Goal: Task Accomplishment & Management: Complete application form

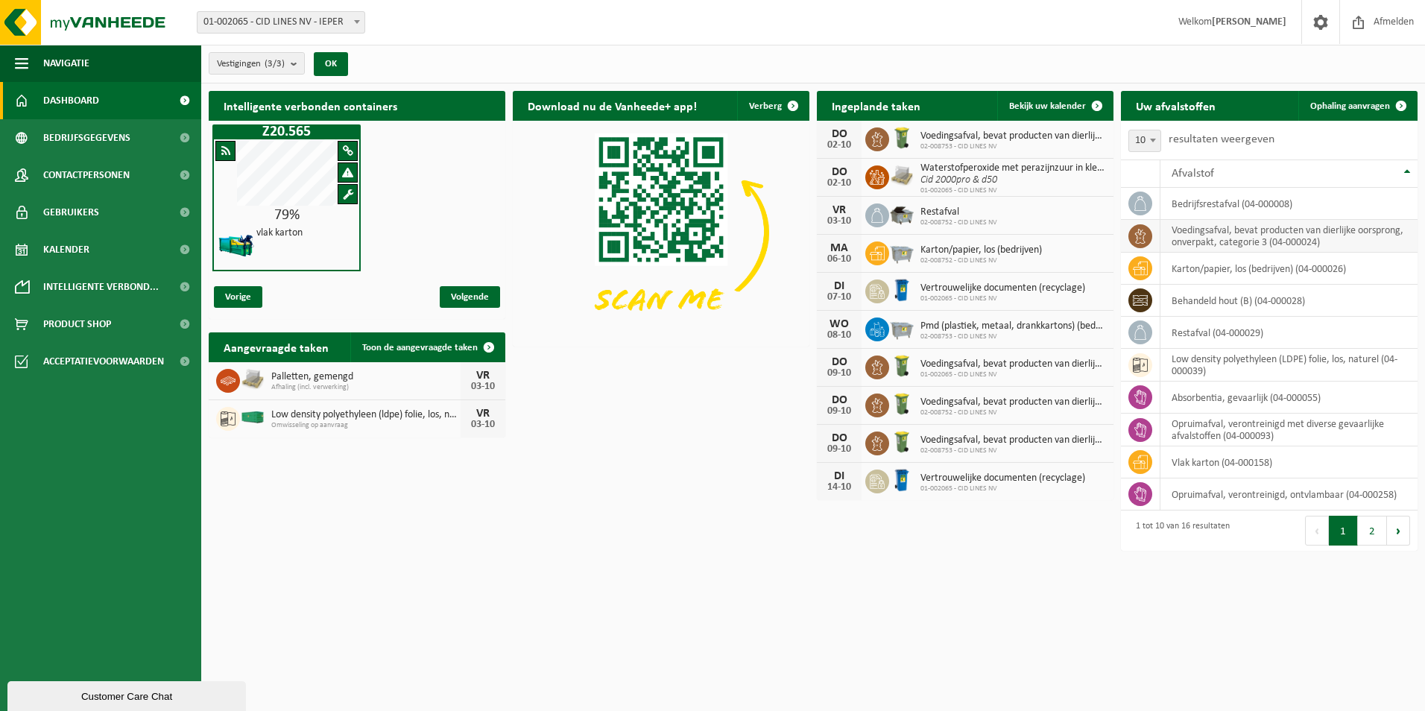
drag, startPoint x: 1388, startPoint y: 101, endPoint x: 1288, endPoint y: 221, distance: 156.7
click at [1388, 101] on span at bounding box center [1402, 106] width 30 height 30
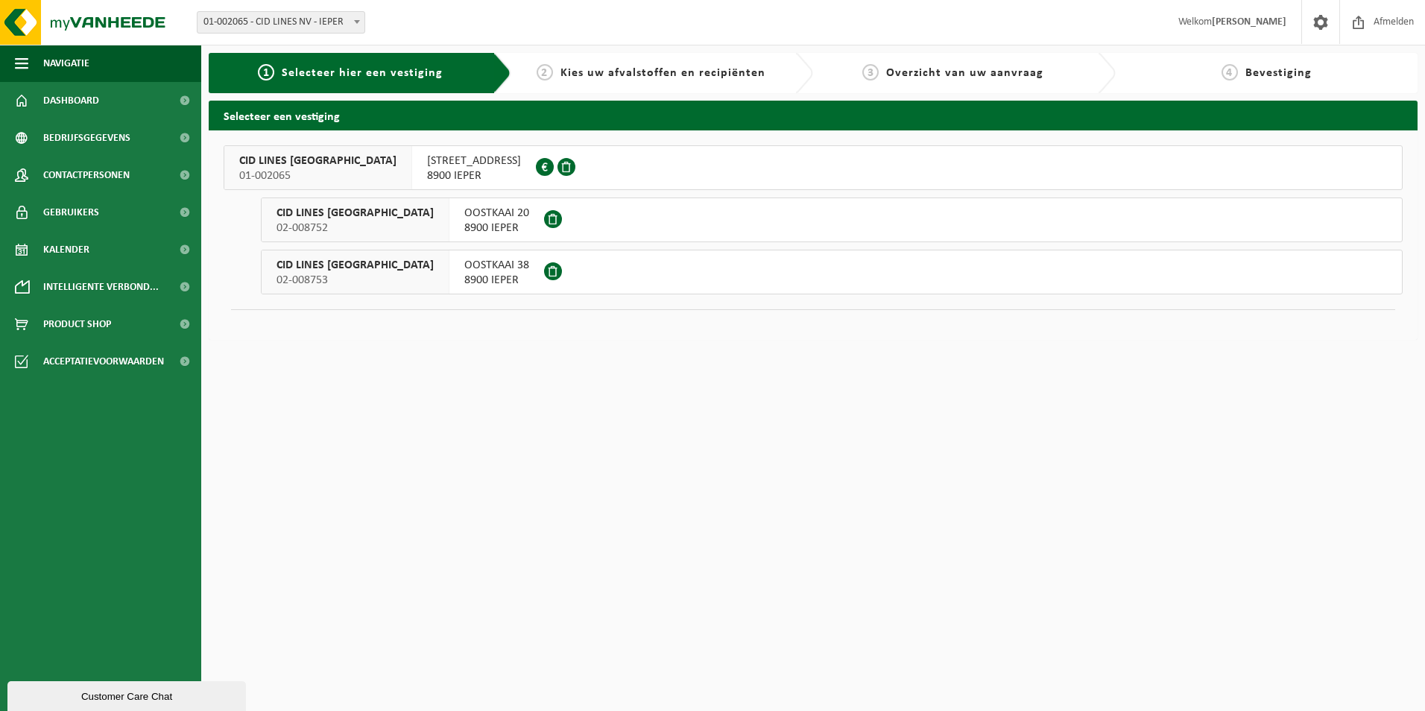
click at [427, 171] on span "8900 IEPER" at bounding box center [474, 175] width 94 height 15
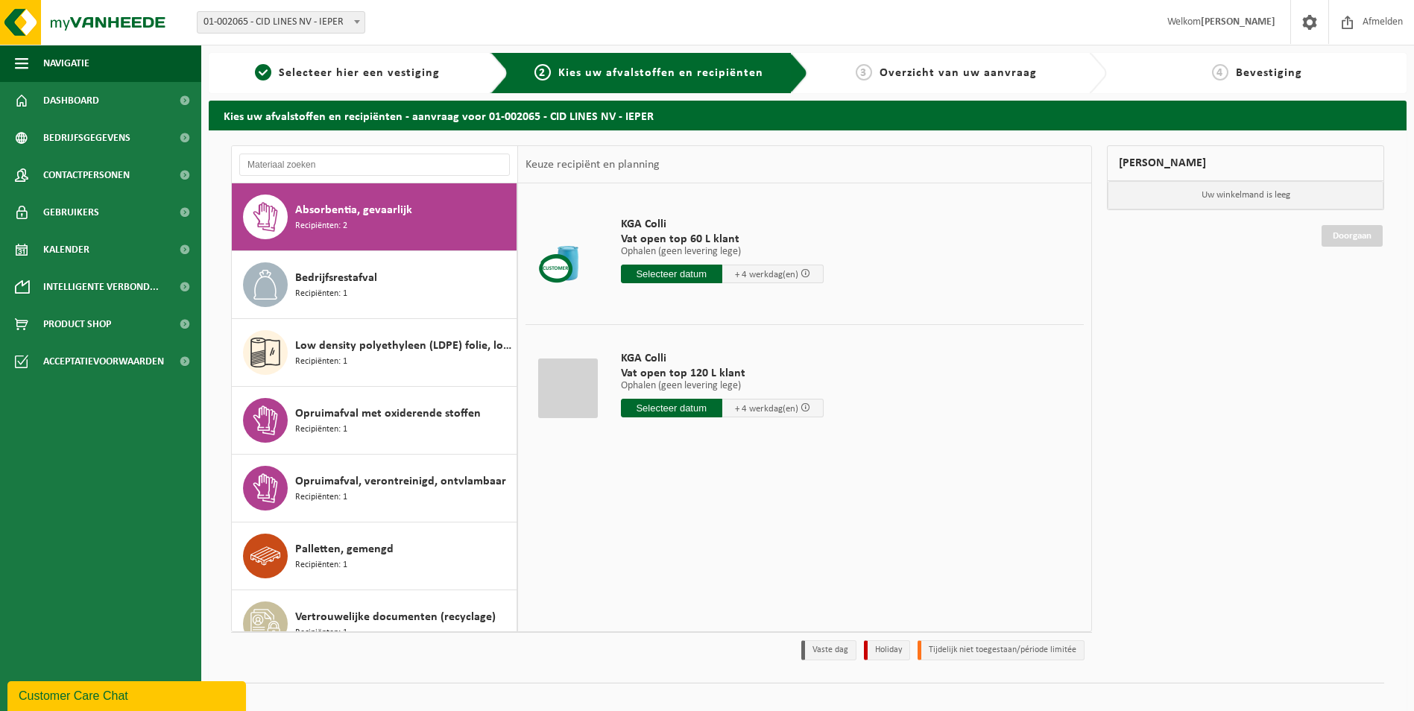
click at [319, 219] on span "Recipiënten: 2" at bounding box center [321, 226] width 52 height 14
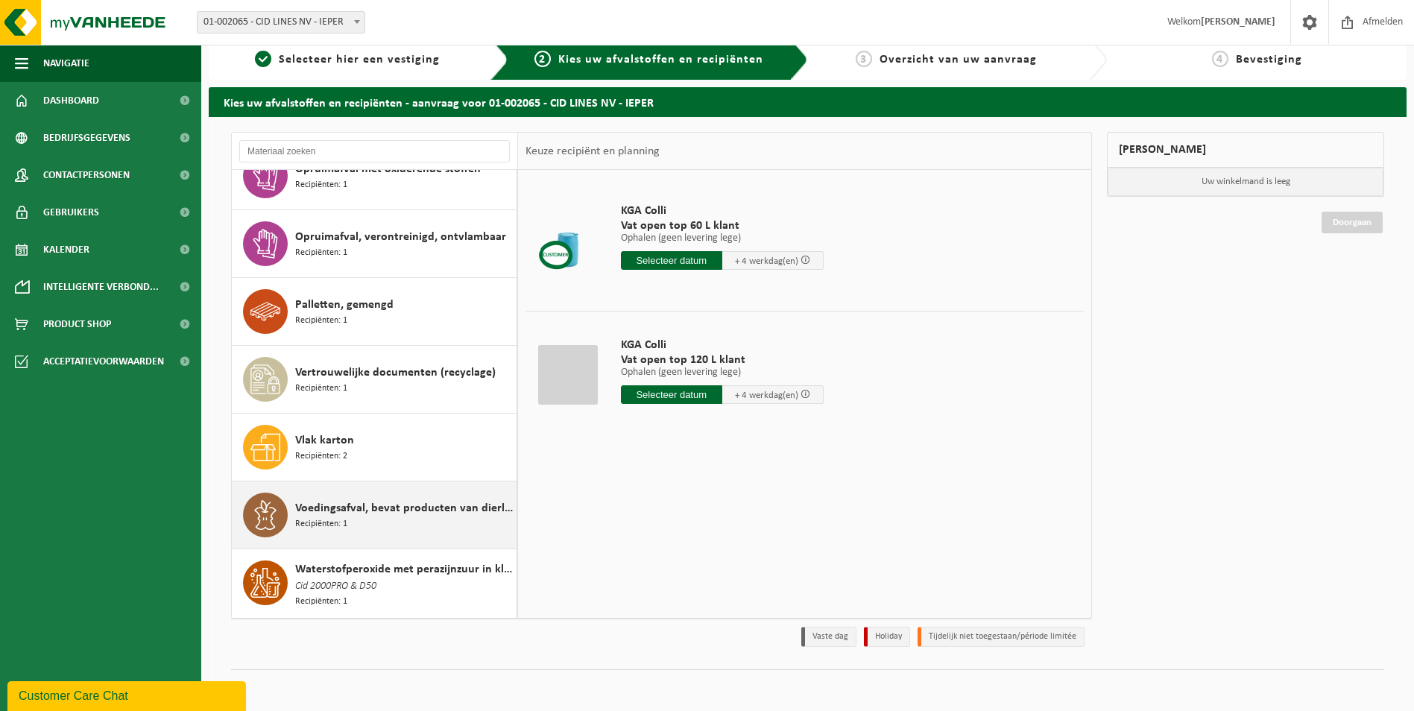
scroll to position [17, 0]
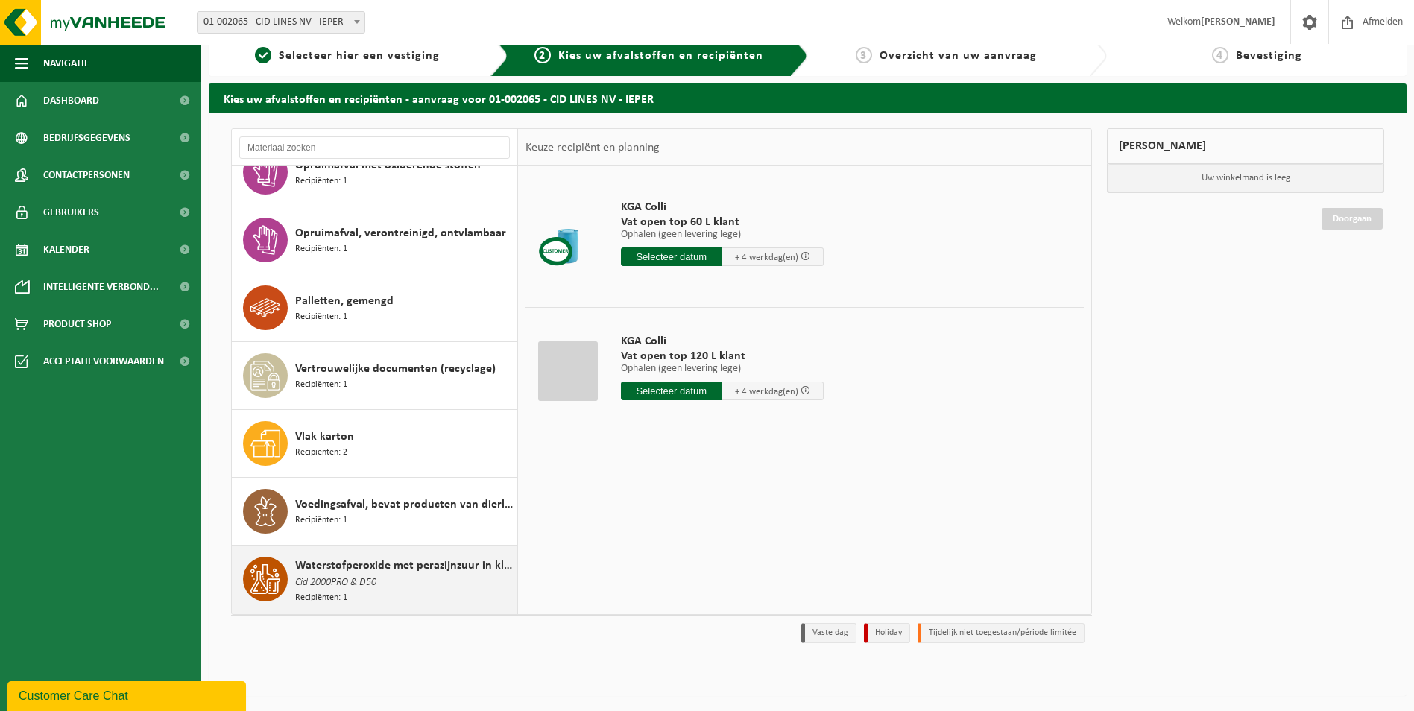
click at [350, 580] on span "Cid 2000PRO & D50" at bounding box center [335, 583] width 81 height 16
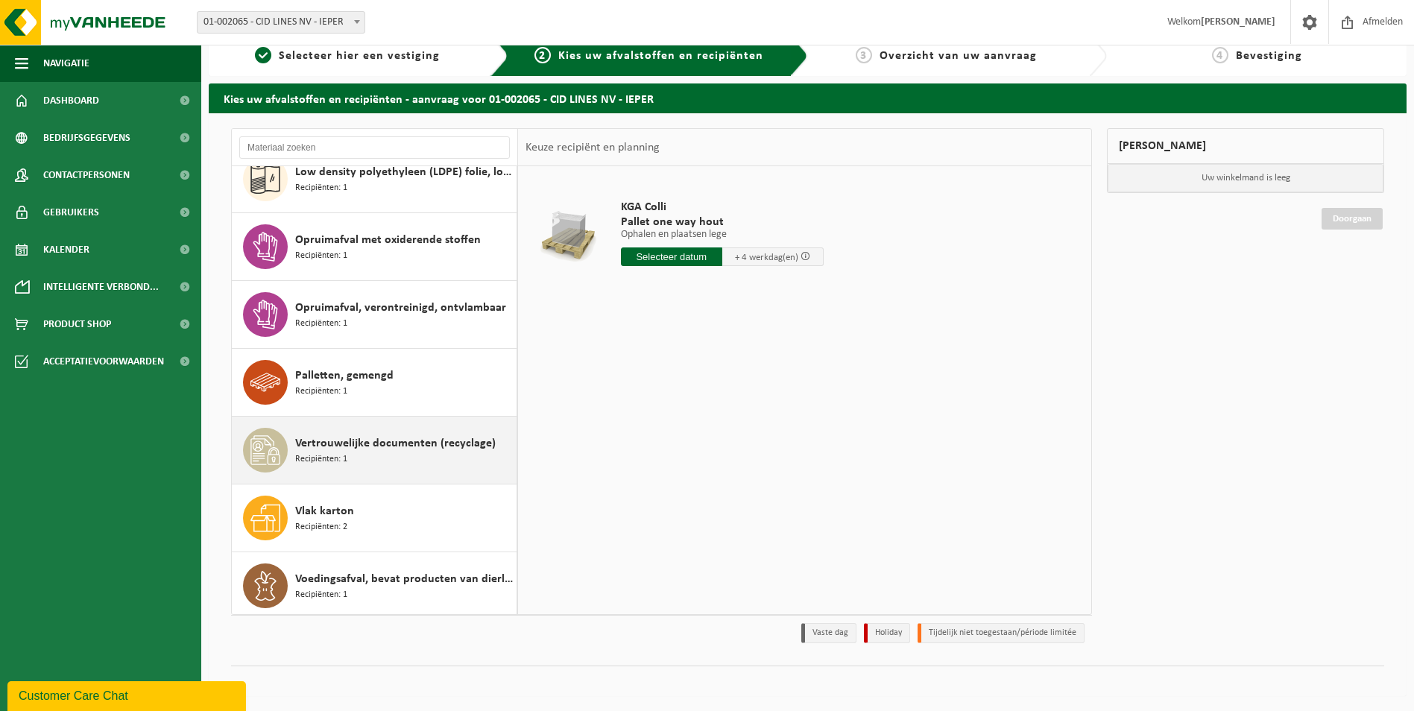
scroll to position [82, 0]
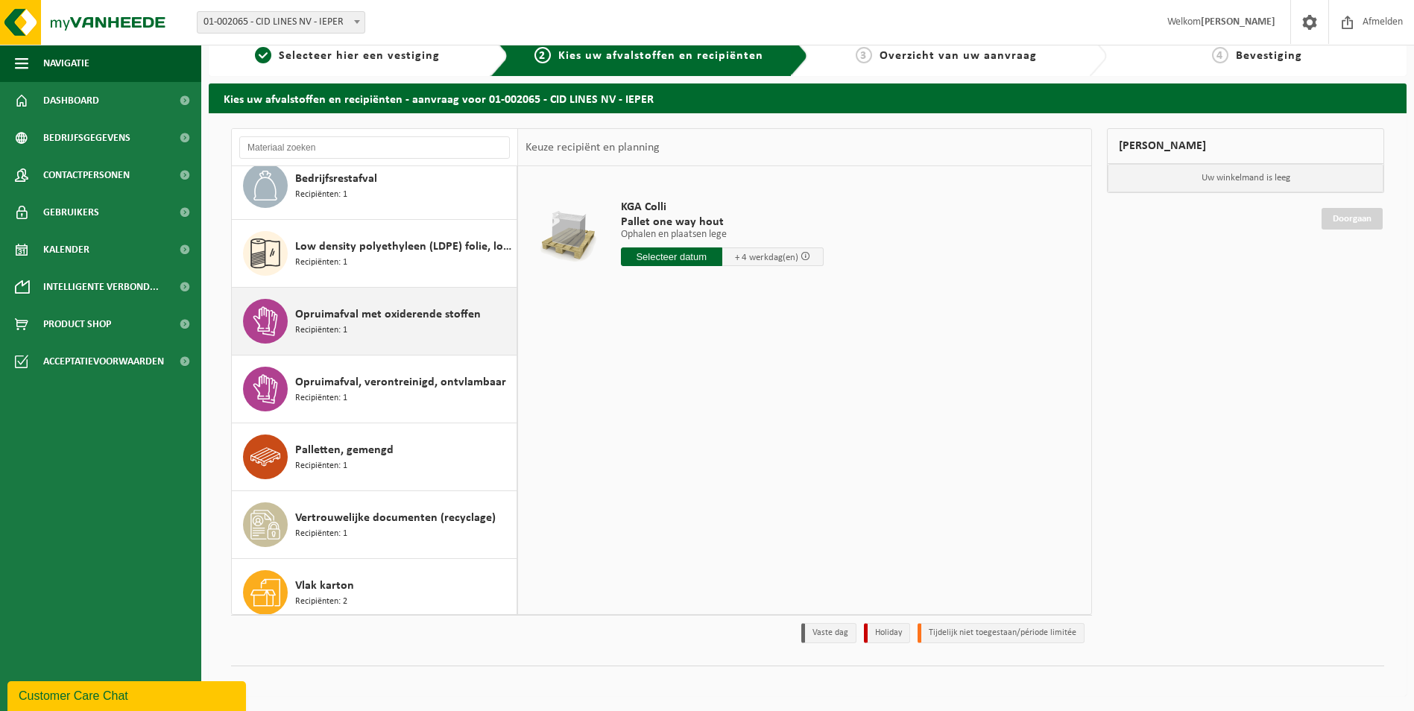
click at [340, 318] on span "Opruimafval met oxiderende stoffen" at bounding box center [388, 315] width 186 height 18
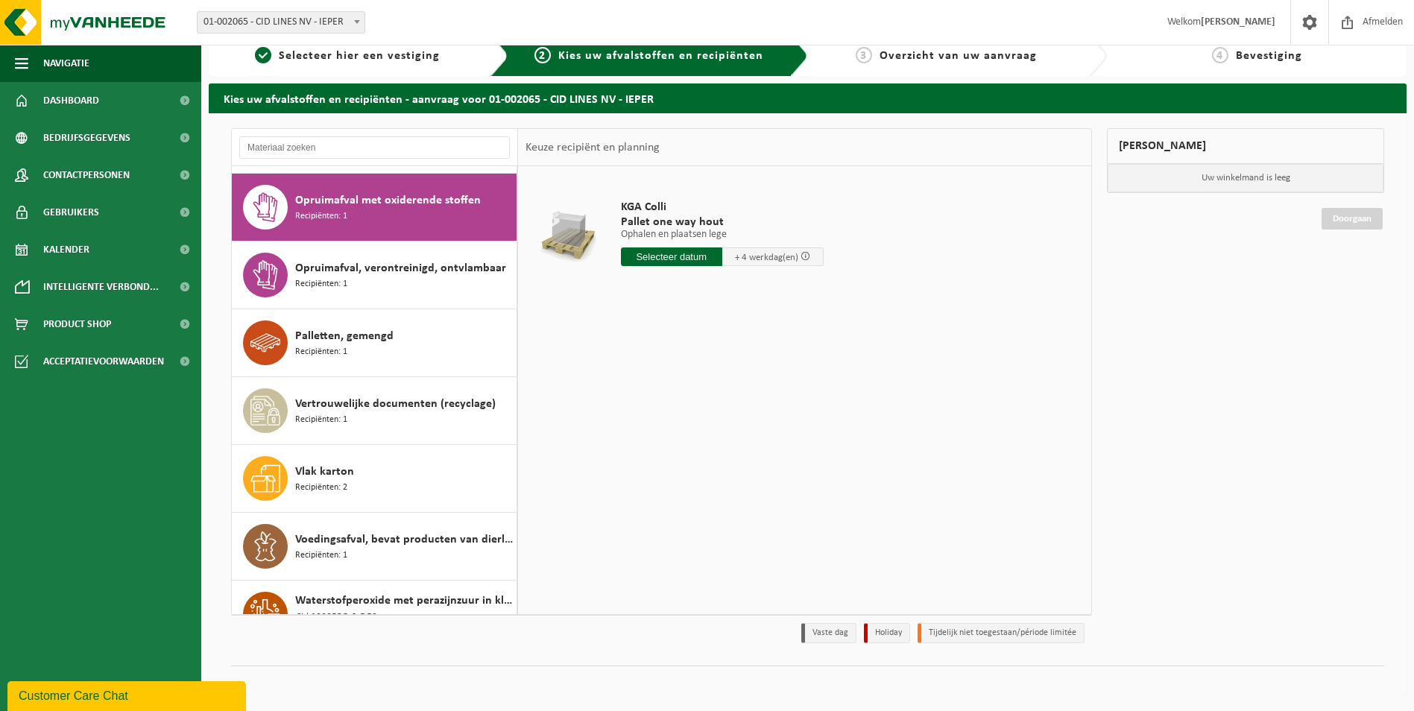
scroll to position [204, 0]
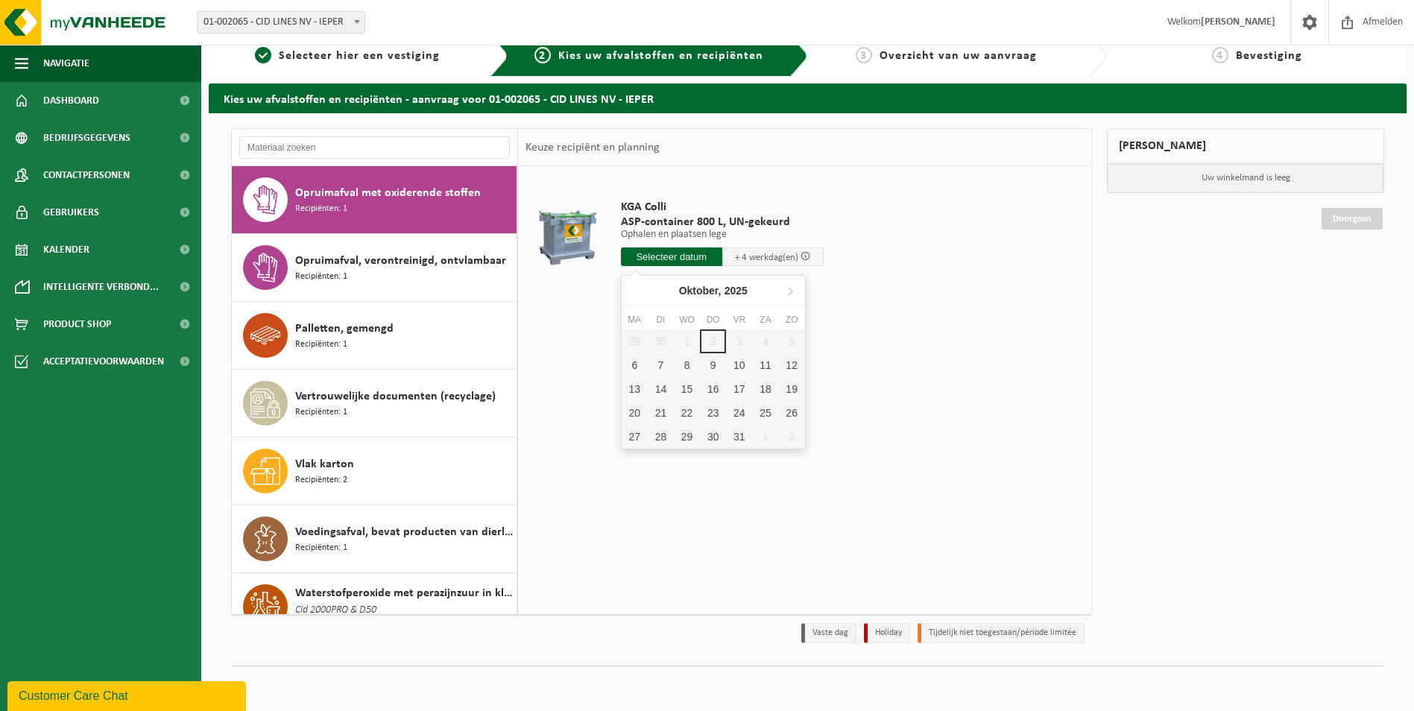
click at [666, 259] on input "text" at bounding box center [671, 257] width 101 height 19
click at [636, 369] on div "6" at bounding box center [635, 365] width 26 height 24
type input "Van 2025-10-06"
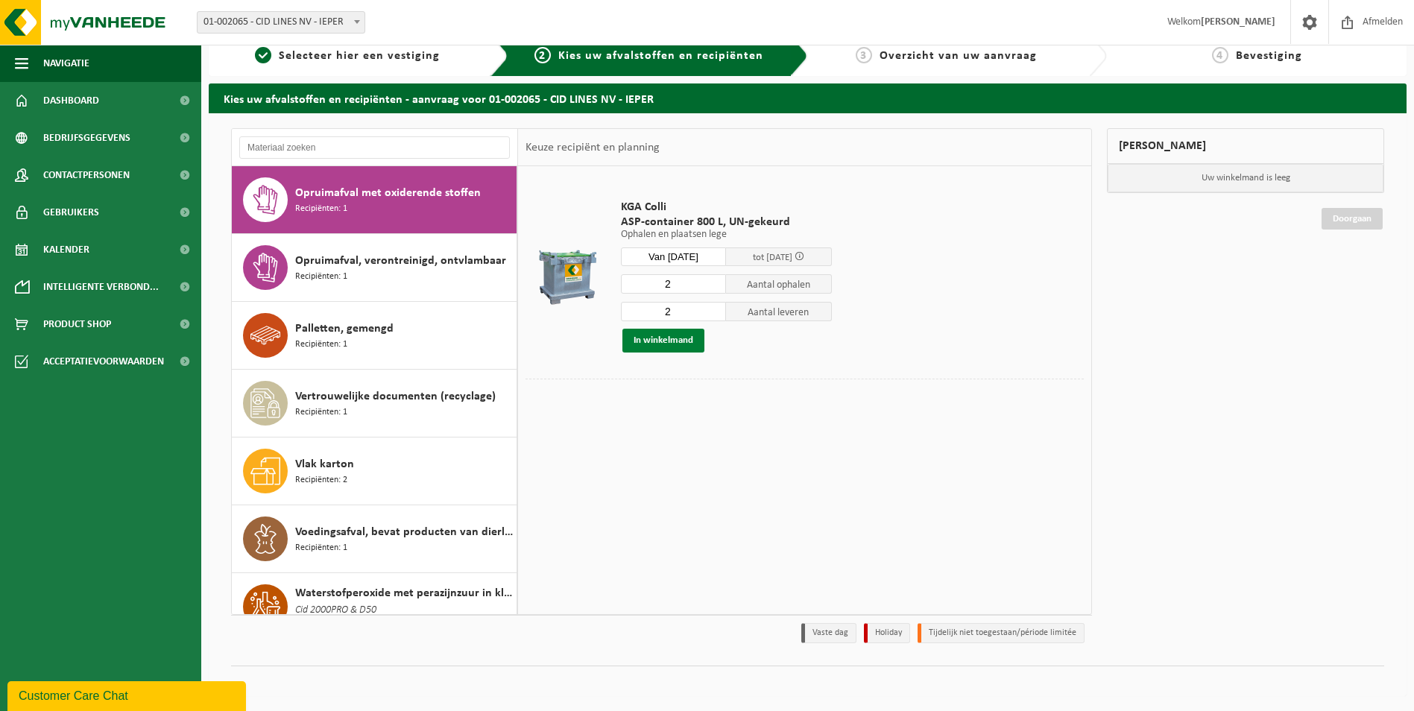
click at [674, 339] on button "In winkelmand" at bounding box center [663, 341] width 82 height 24
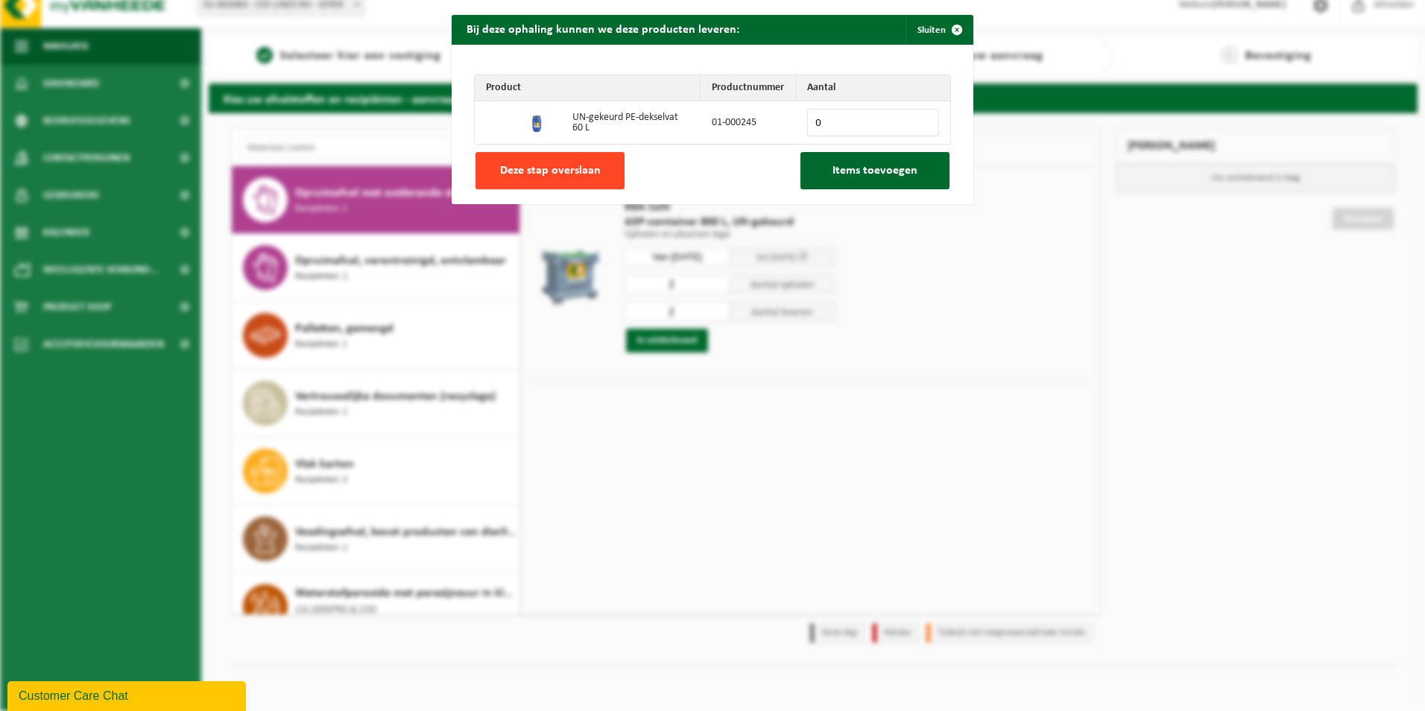
click at [590, 177] on span "Deze stap overslaan" at bounding box center [550, 171] width 101 height 12
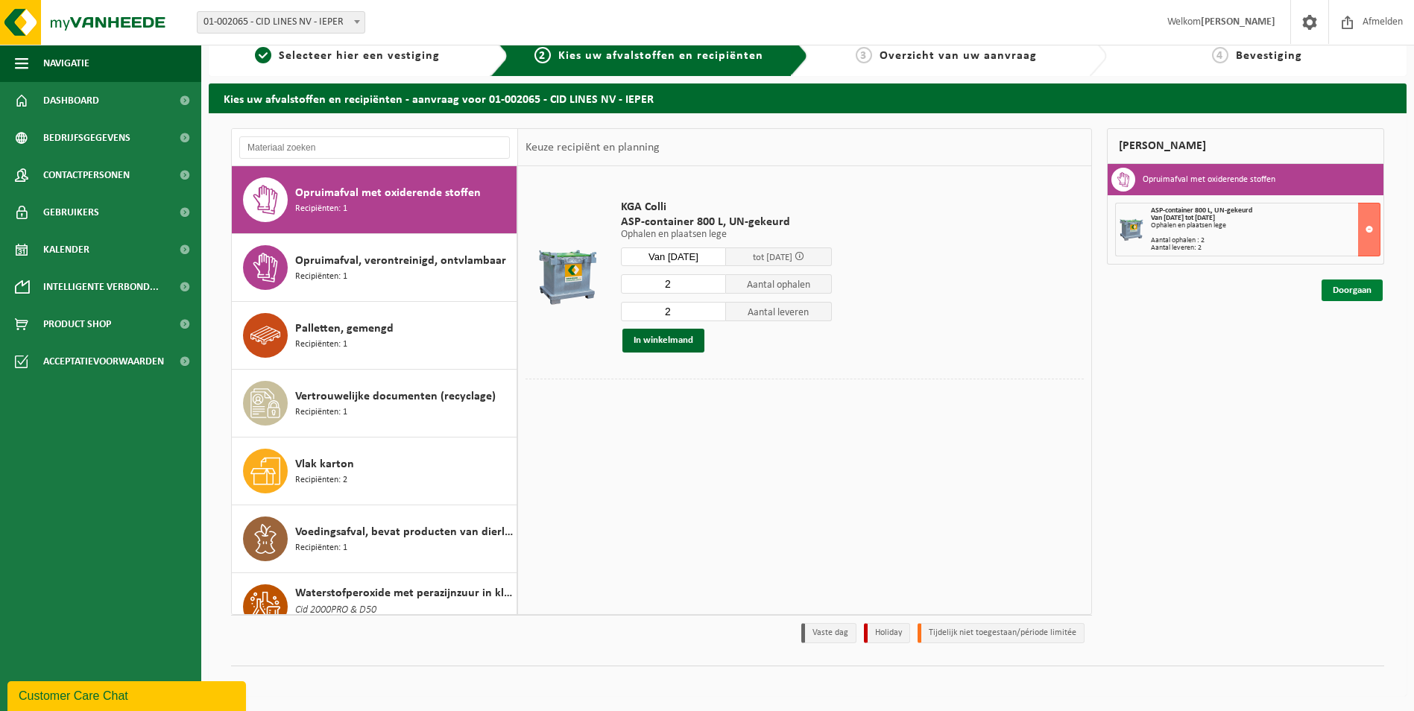
click at [1350, 291] on link "Doorgaan" at bounding box center [1352, 291] width 61 height 22
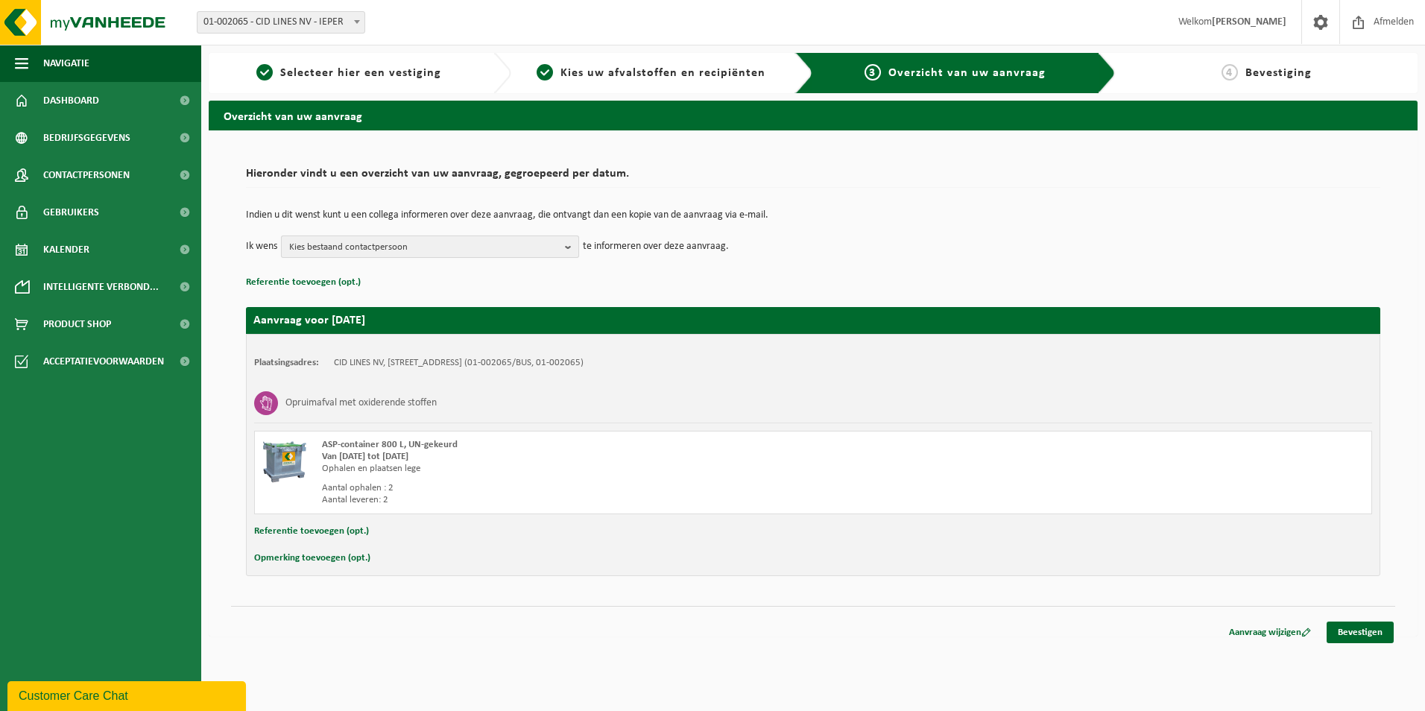
click at [570, 247] on b "button" at bounding box center [571, 246] width 13 height 21
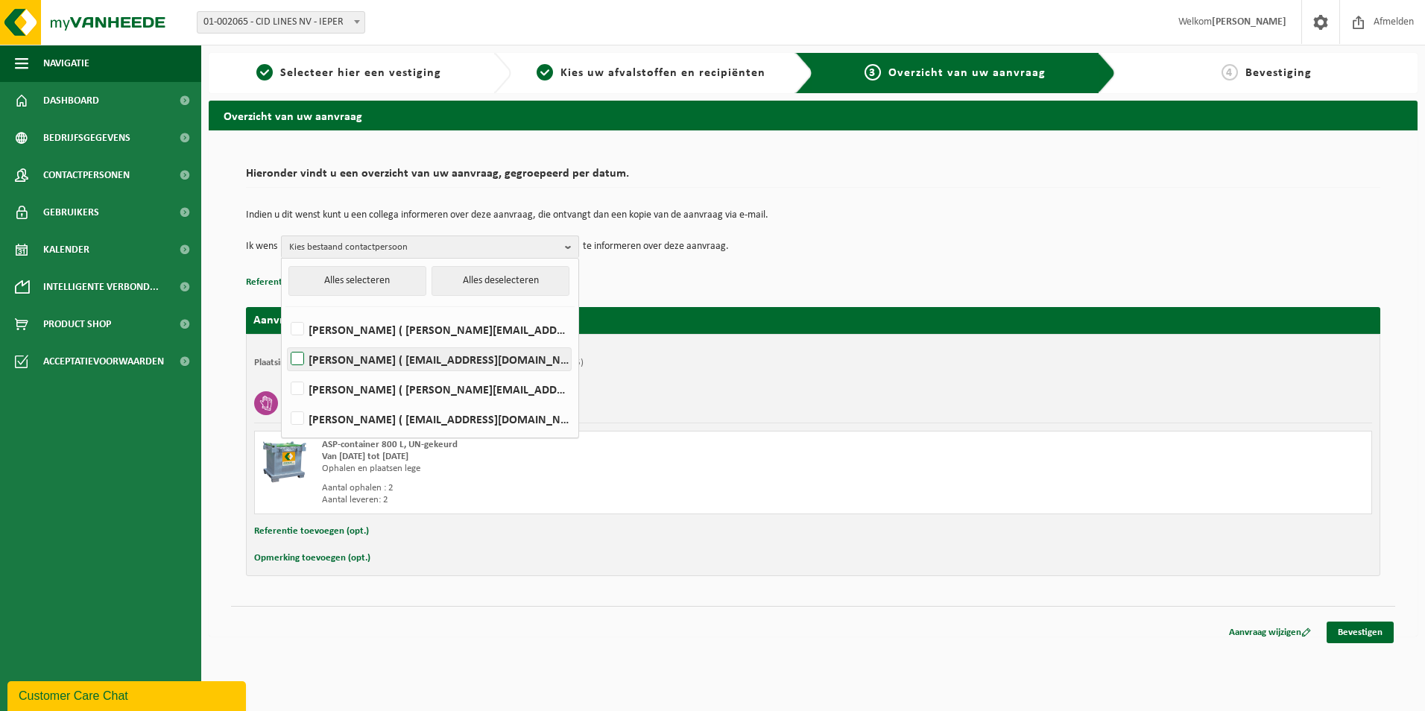
click at [303, 356] on label "AMBER BOUDEN ( amber.bouden@cidlines.com )" at bounding box center [429, 359] width 283 height 22
click at [286, 341] on input "AMBER BOUDEN ( amber.bouden@cidlines.com )" at bounding box center [285, 340] width 1 height 1
checkbox input "true"
click at [1006, 222] on td "Indien u dit wenst kunt u een collega informeren over deze aanvraag, die ontvan…" at bounding box center [813, 222] width 1135 height 25
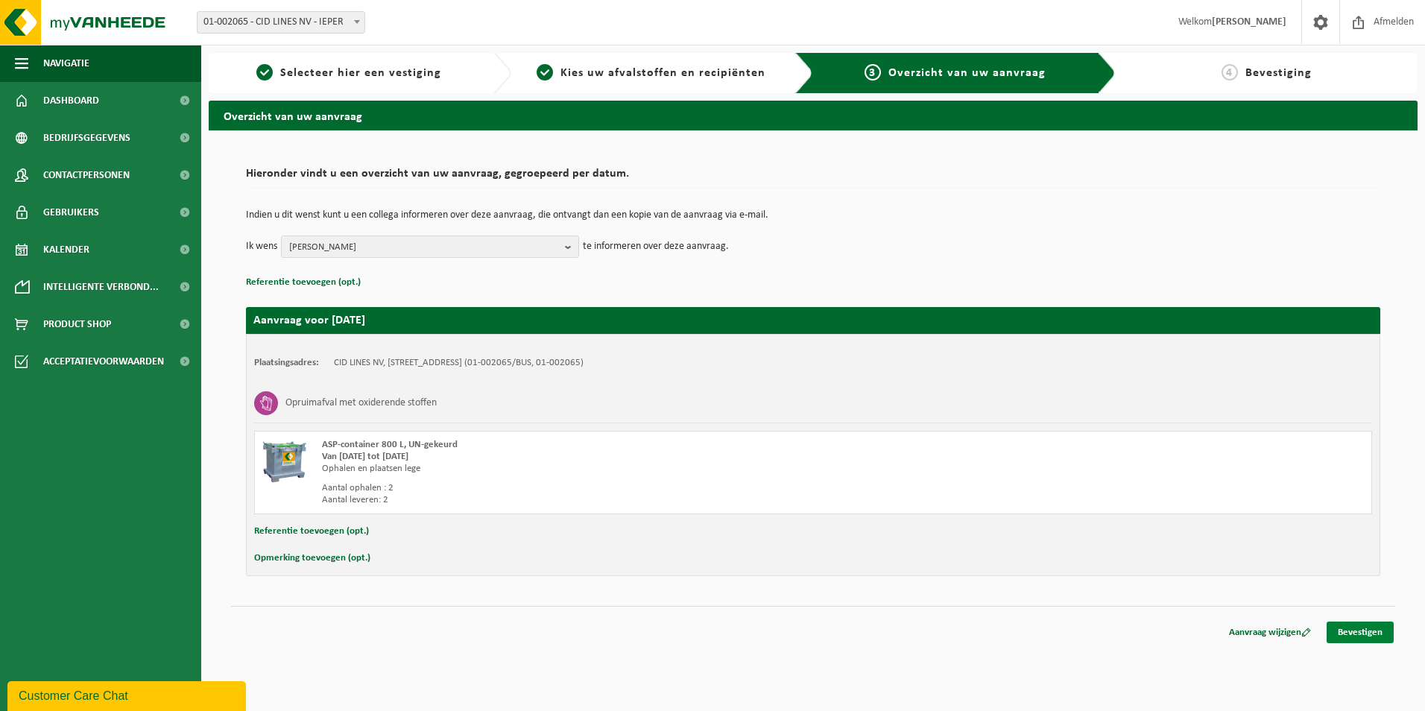
click at [1359, 631] on link "Bevestigen" at bounding box center [1360, 633] width 67 height 22
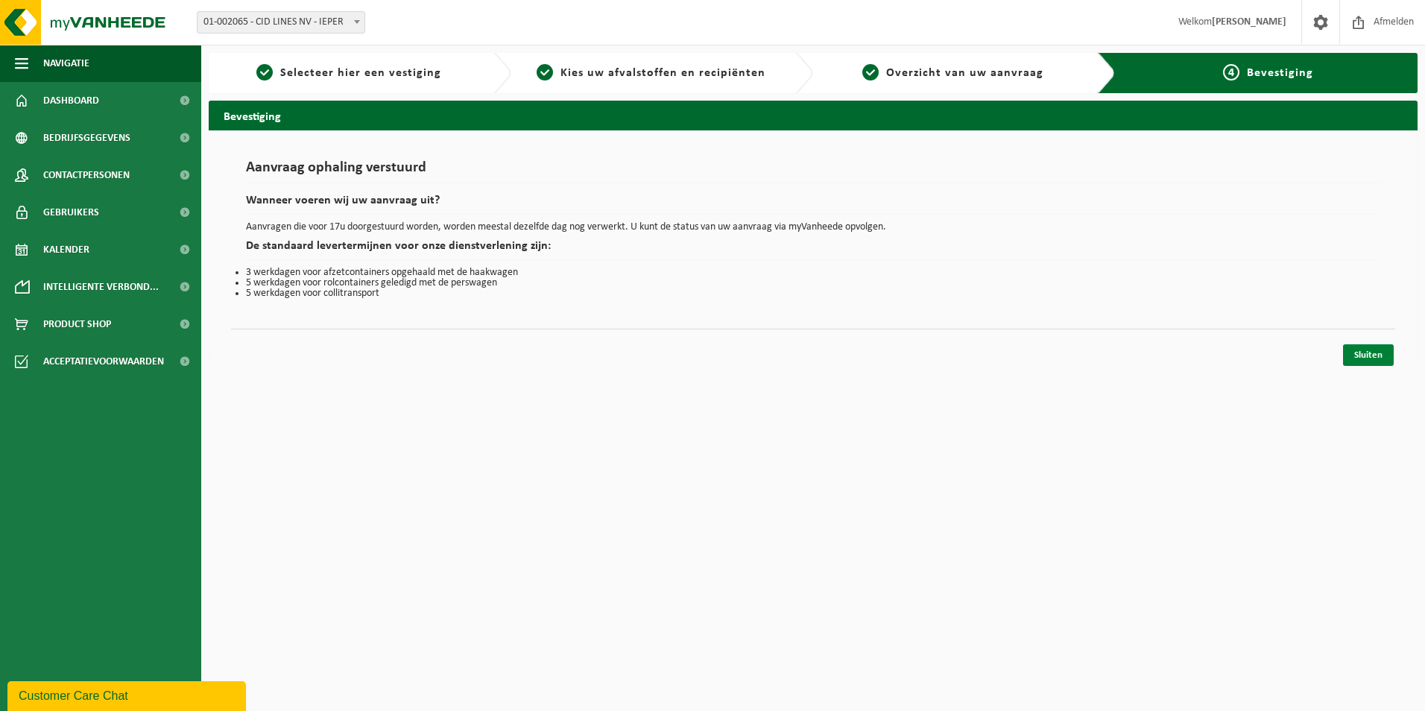
click at [1367, 353] on link "Sluiten" at bounding box center [1368, 355] width 51 height 22
